Goal: Task Accomplishment & Management: Check status

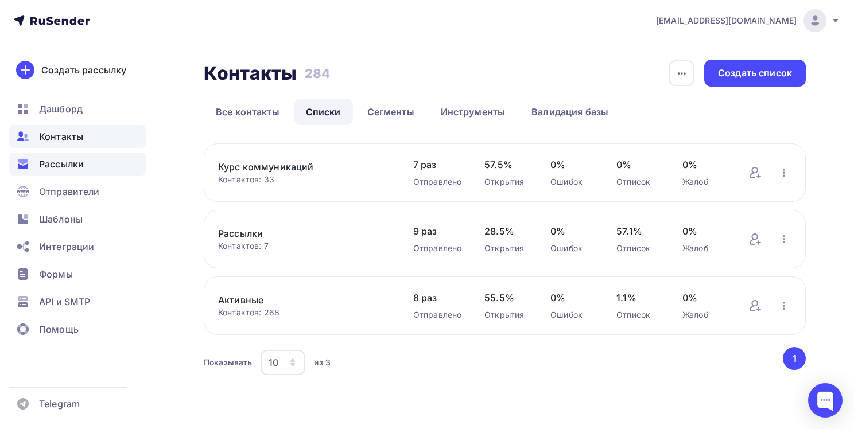
click at [51, 168] on span "Рассылки" at bounding box center [61, 164] width 45 height 14
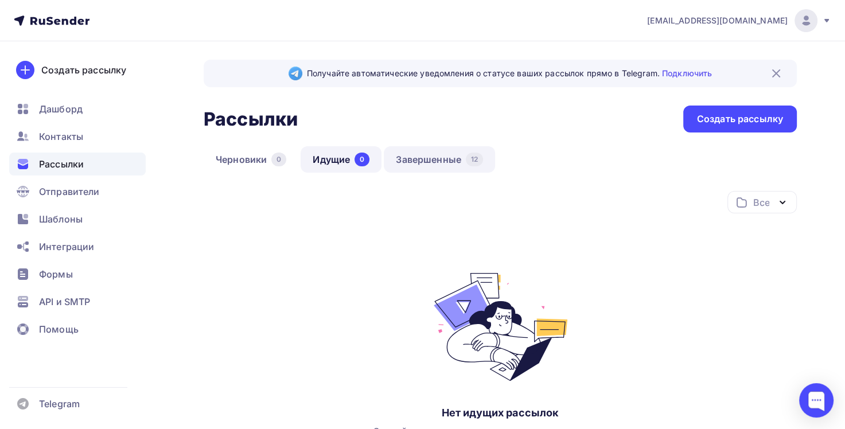
click at [422, 157] on link "Завершенные 12" at bounding box center [439, 159] width 111 height 26
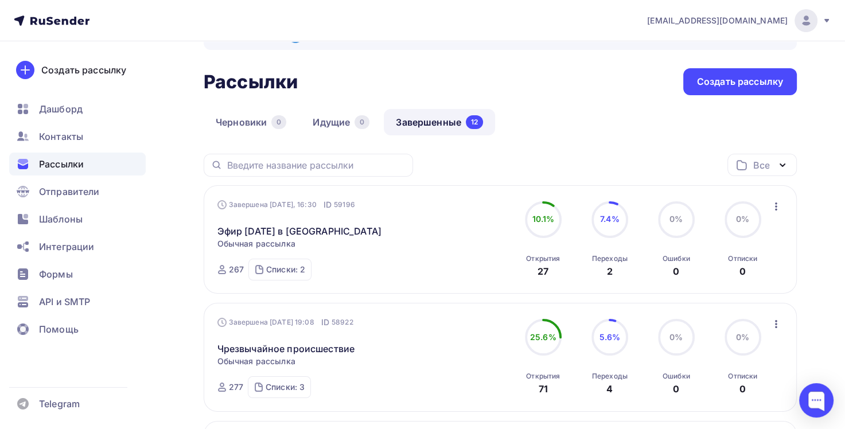
scroll to position [57, 0]
